Goal: Download file/media

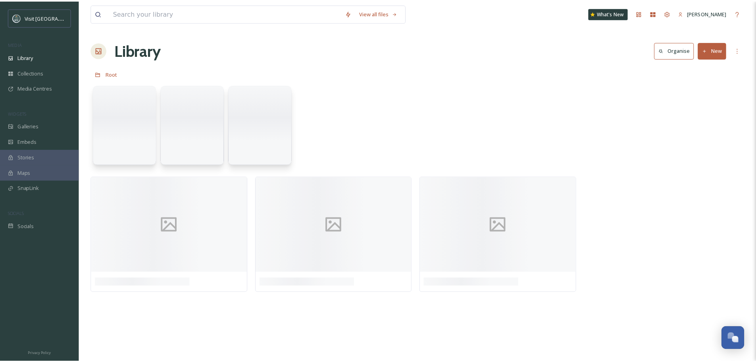
scroll to position [613, 0]
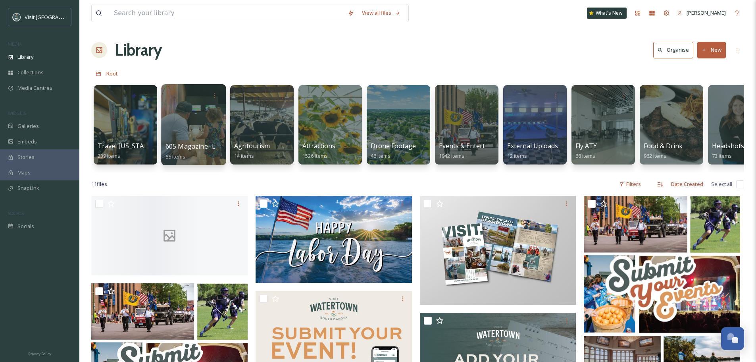
click at [203, 136] on div at bounding box center [193, 124] width 65 height 81
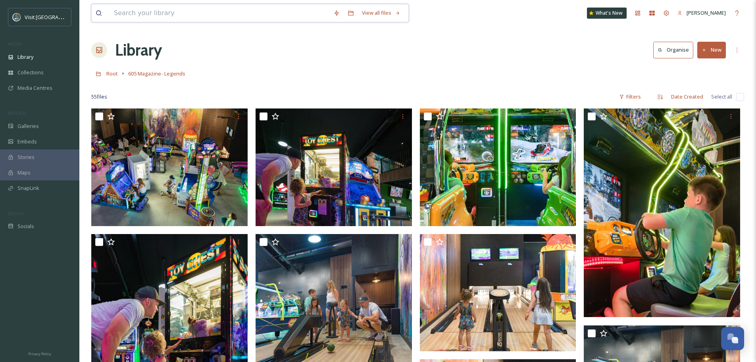
click at [190, 13] on input at bounding box center [219, 12] width 219 height 17
type input "zoo"
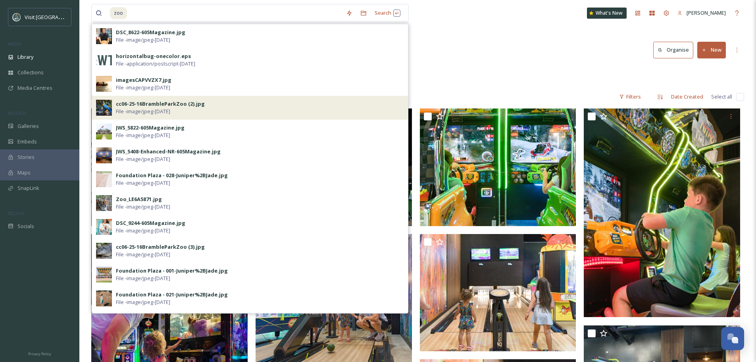
click at [100, 108] on img at bounding box center [104, 108] width 16 height 16
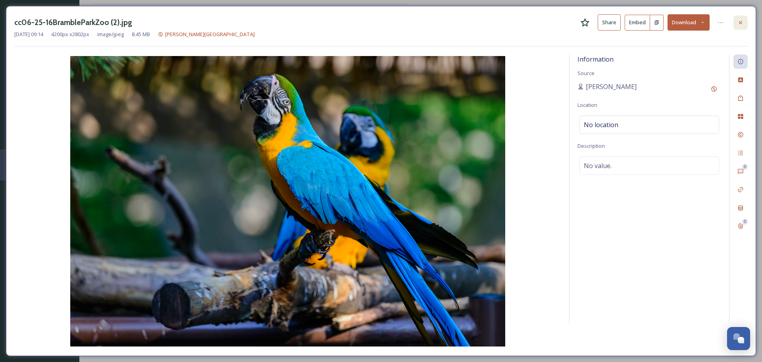
click at [740, 19] on icon at bounding box center [740, 22] width 6 height 6
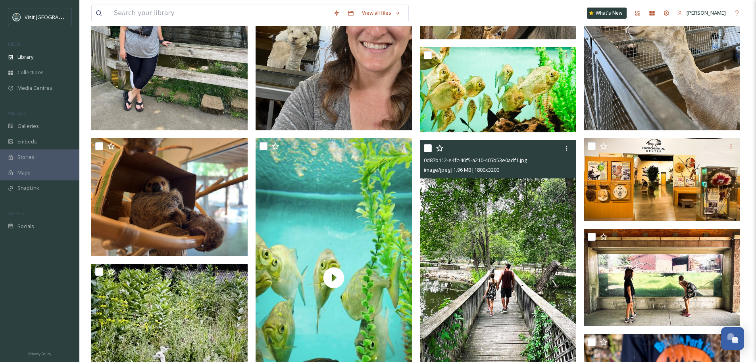
scroll to position [635, 0]
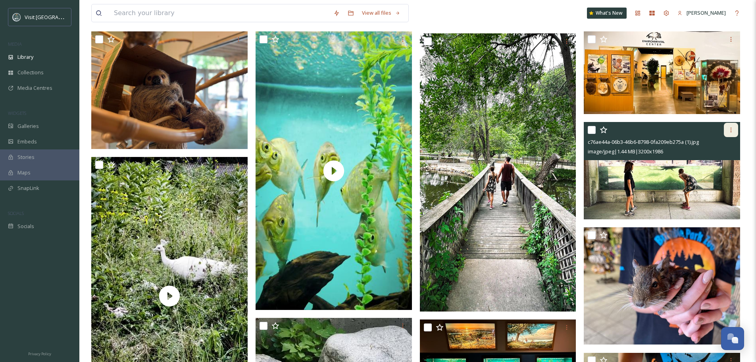
click at [735, 130] on div at bounding box center [731, 130] width 14 height 14
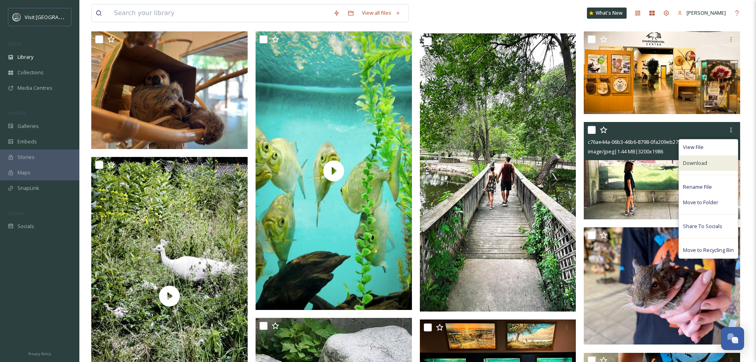
click at [718, 168] on div "Download" at bounding box center [708, 162] width 59 height 15
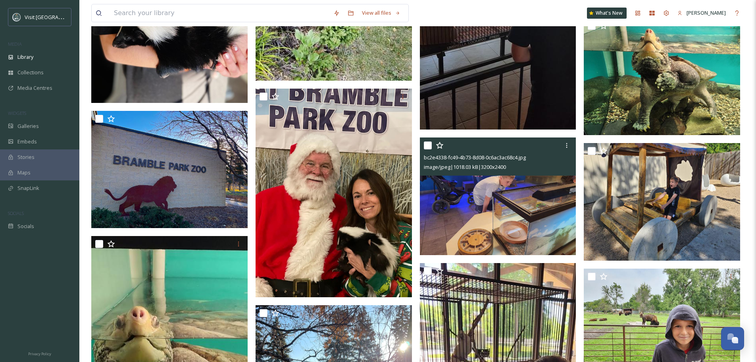
scroll to position [1429, 0]
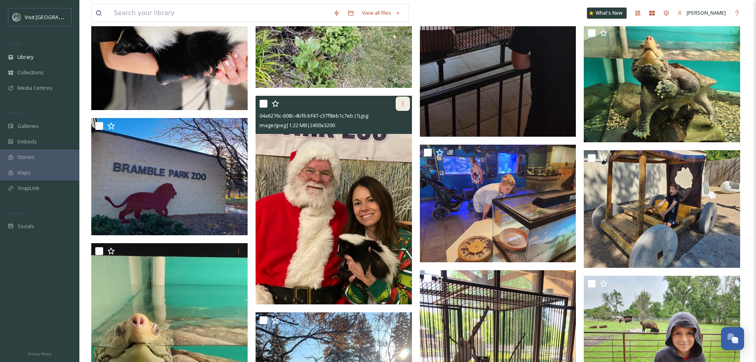
click at [404, 98] on div at bounding box center [403, 103] width 14 height 14
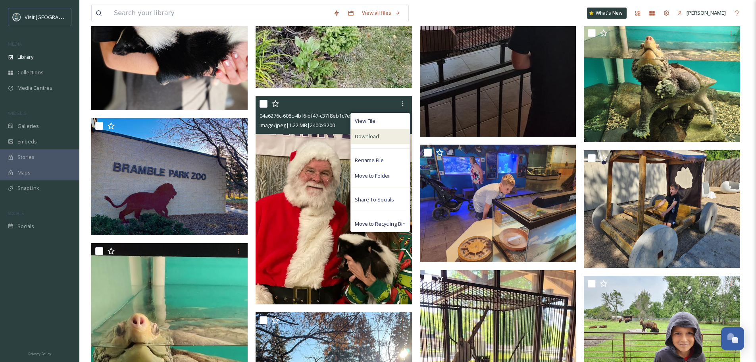
click at [367, 133] on span "Download" at bounding box center [367, 137] width 24 height 8
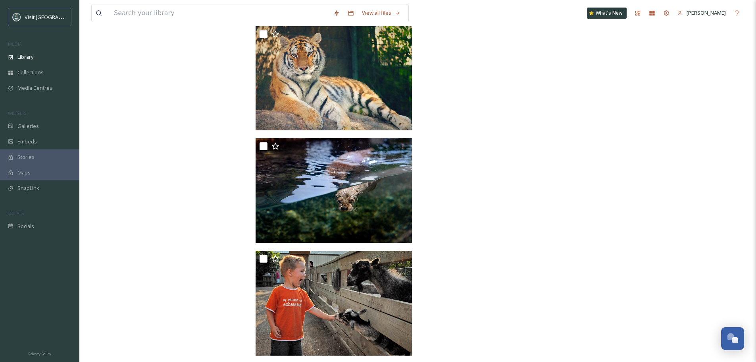
scroll to position [9749, 0]
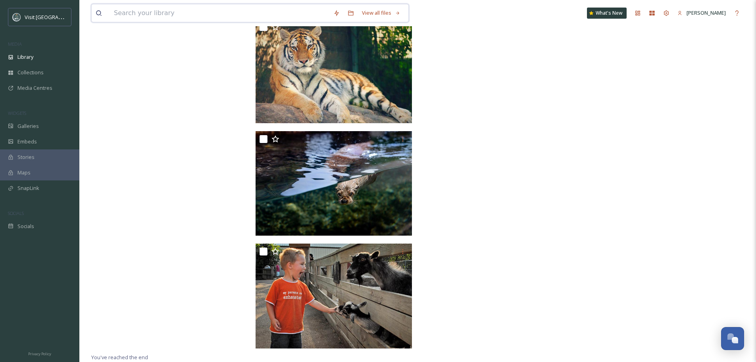
click at [165, 7] on input at bounding box center [219, 12] width 219 height 17
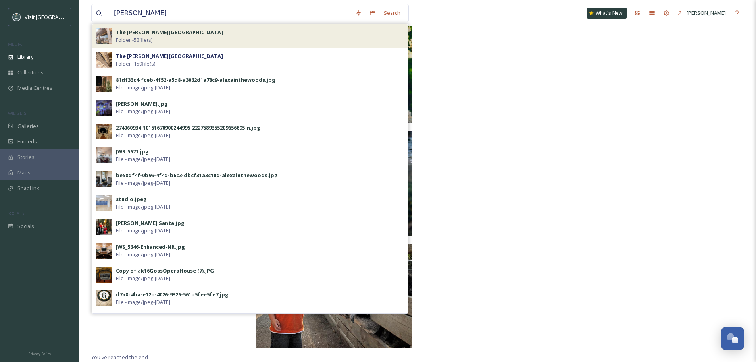
click at [141, 35] on strong "The [PERSON_NAME][GEOGRAPHIC_DATA]" at bounding box center [169, 32] width 107 height 7
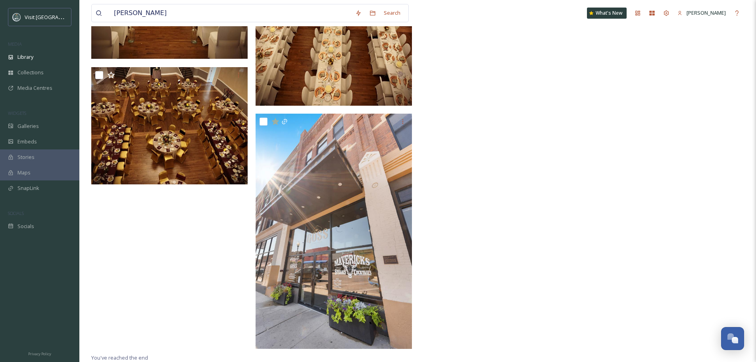
scroll to position [2101, 0]
click at [179, 17] on input "[PERSON_NAME]" at bounding box center [230, 12] width 241 height 17
type input "h"
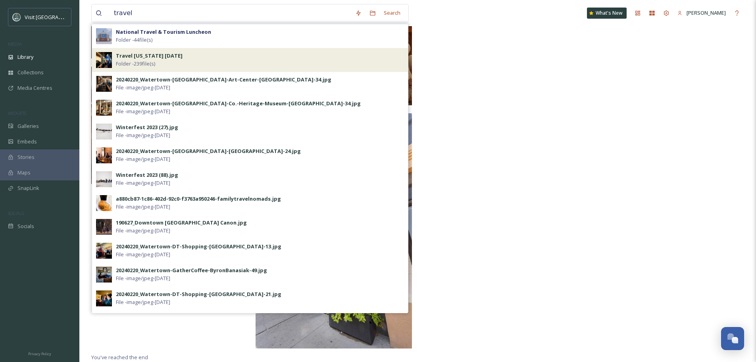
click at [154, 55] on strong "Travel [US_STATE] [DATE]" at bounding box center [149, 55] width 67 height 7
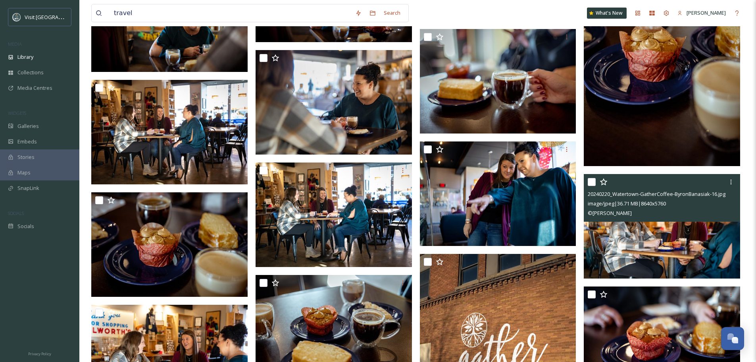
scroll to position [5513, 0]
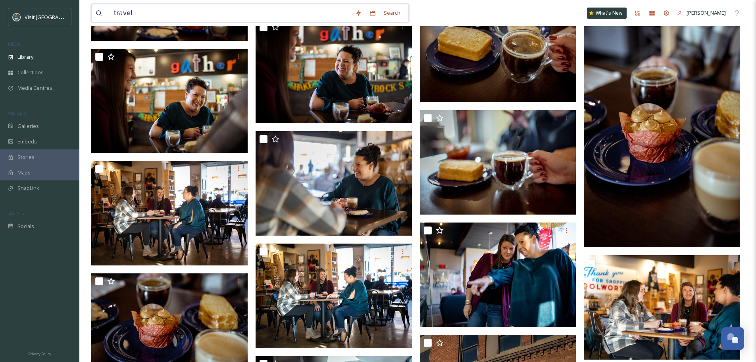
click at [148, 14] on input "travel" at bounding box center [230, 12] width 241 height 17
type input "watertown brew"
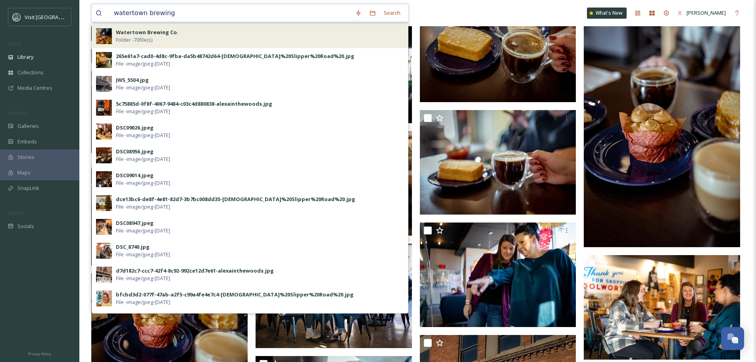
type input "watertown brewing"
click at [152, 32] on strong "Watertown Brewing Co." at bounding box center [147, 32] width 63 height 7
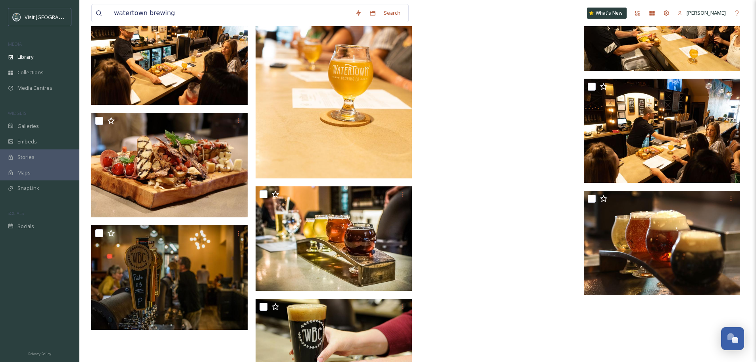
scroll to position [2984, 0]
